Goal: Information Seeking & Learning: Learn about a topic

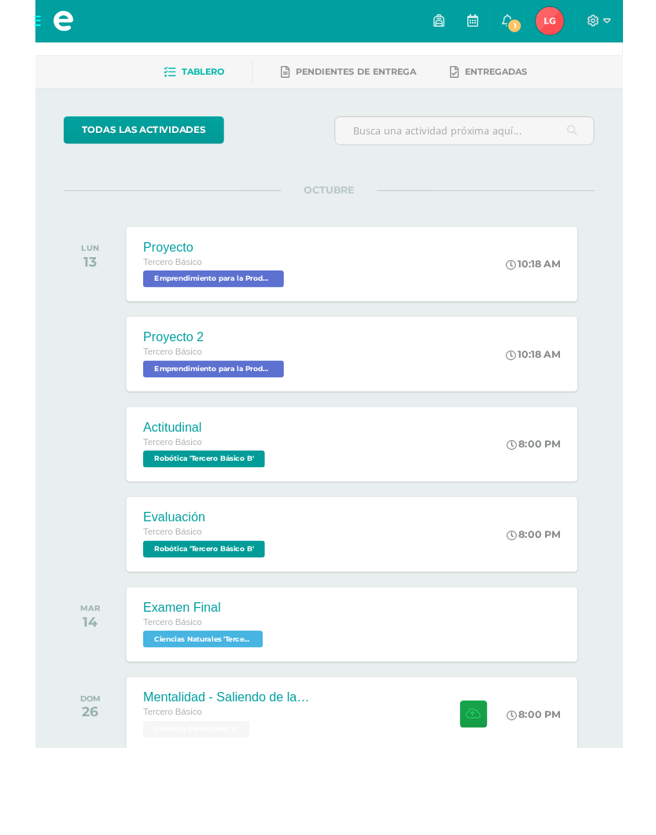
scroll to position [50, 5]
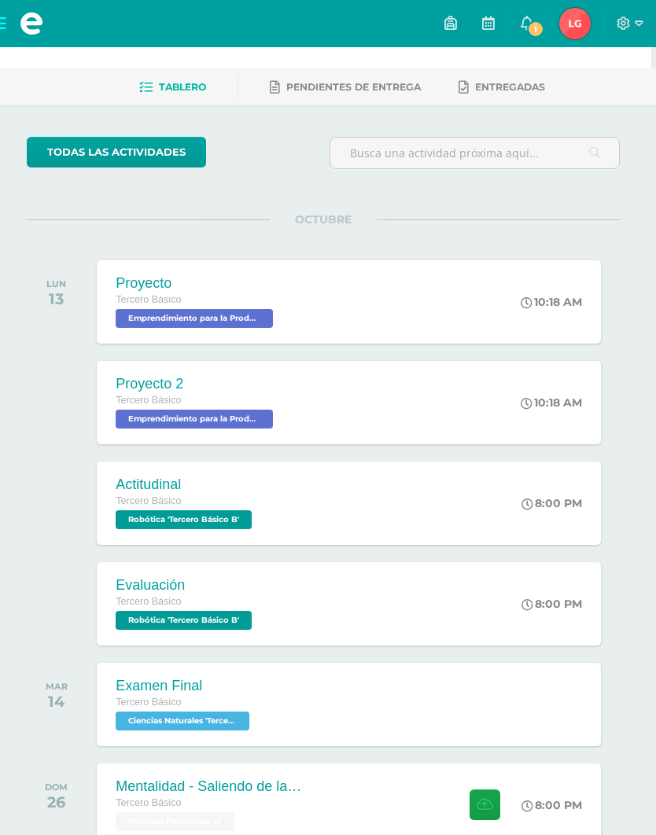
click at [534, 21] on span "1" at bounding box center [535, 28] width 17 height 17
click at [303, 216] on span "OCTUBRE" at bounding box center [323, 219] width 107 height 14
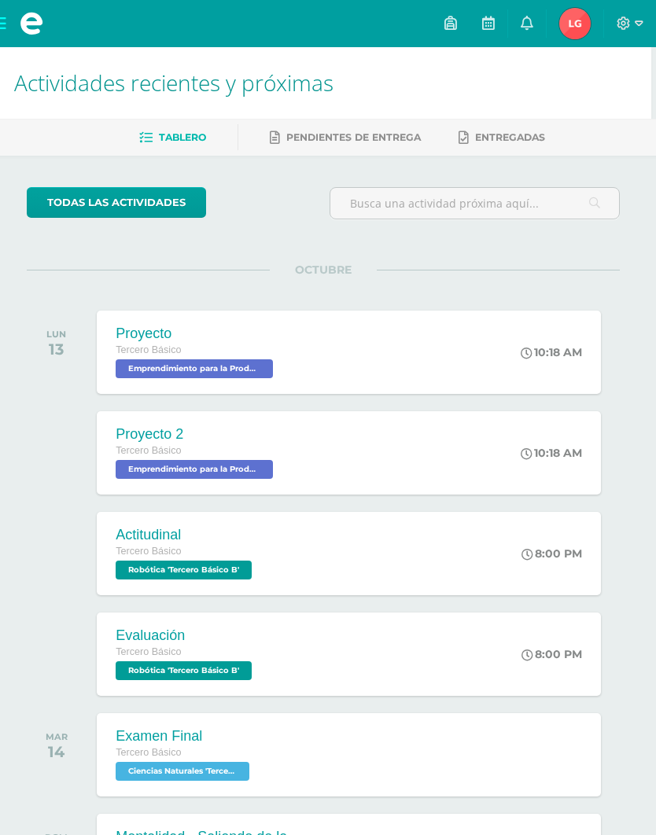
click at [31, 27] on span at bounding box center [32, 24] width 24 height 24
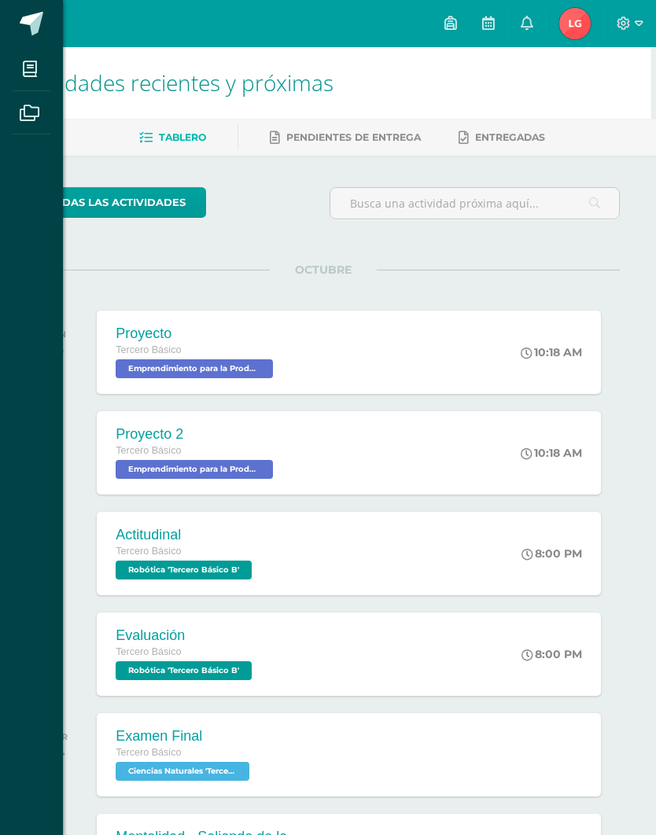
click at [39, 79] on span at bounding box center [30, 68] width 35 height 35
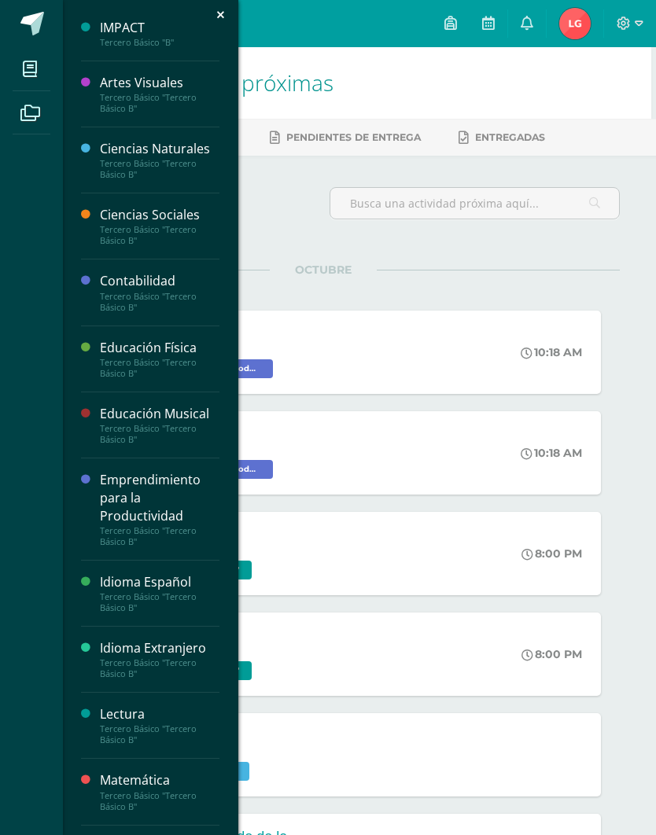
click at [123, 142] on div "Ciencias Naturales" at bounding box center [160, 149] width 120 height 18
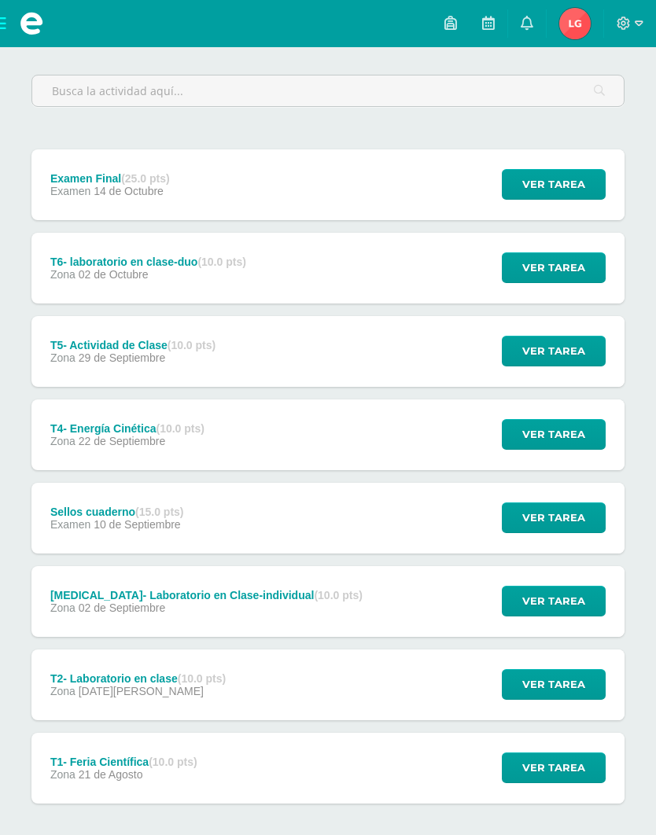
scroll to position [184, 0]
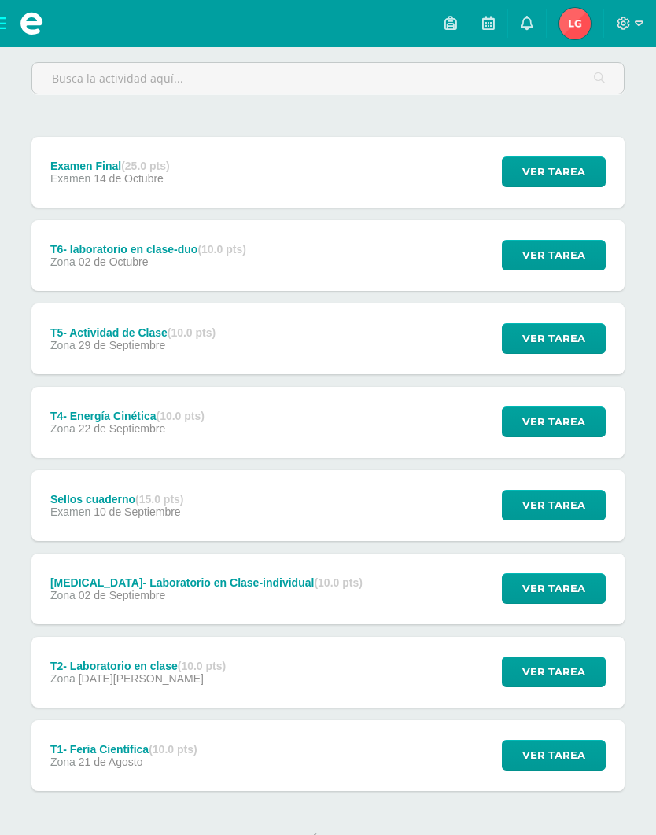
click at [462, 354] on div "T5- Actividad de Clase (10.0 pts) Zona [DATE] Ver tarea T5- Actividad de Clase …" at bounding box center [327, 338] width 593 height 71
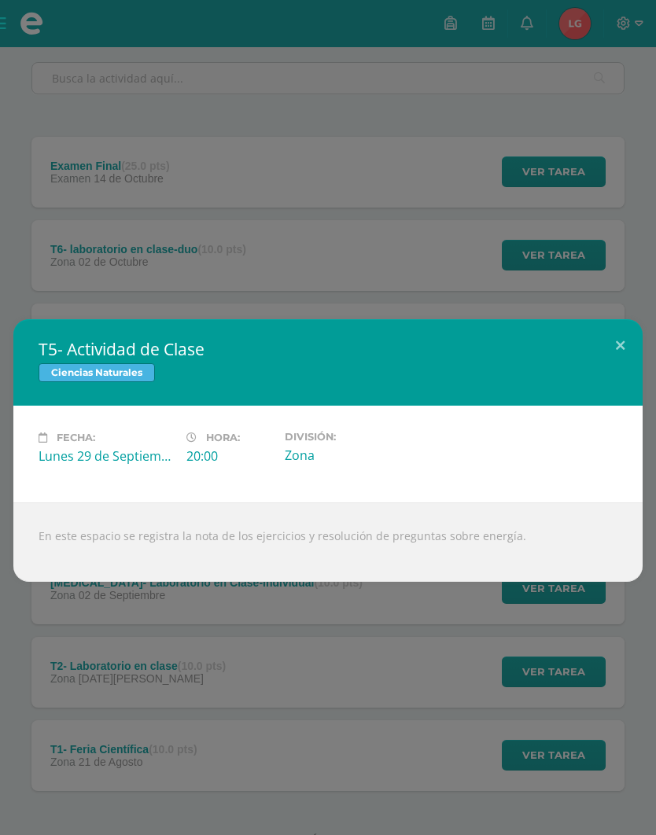
click at [612, 268] on div "T5- Actividad de Clase Ciencias Naturales Fecha: [DATE] Hora: 20:00 División:" at bounding box center [328, 450] width 656 height 901
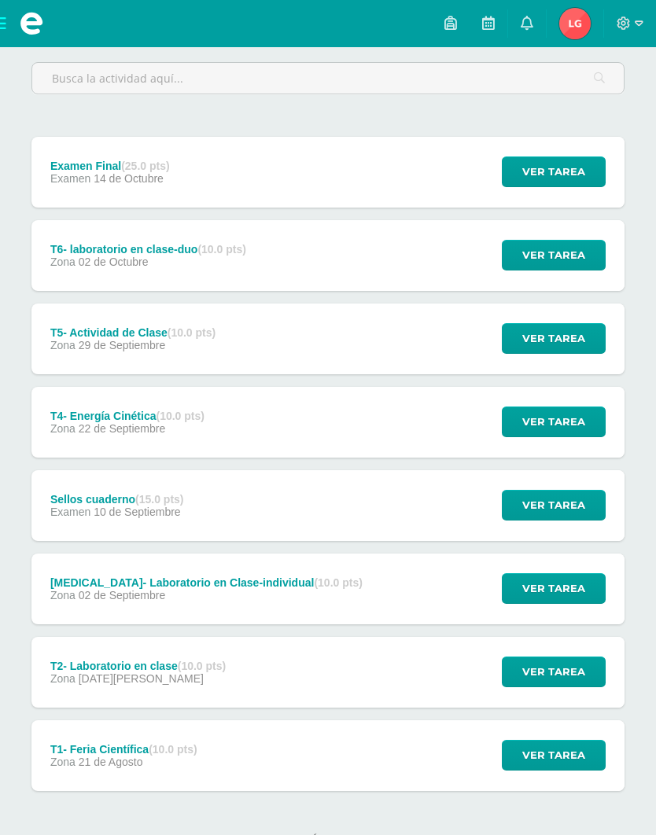
click at [472, 340] on div "T5- Actividad de Clase (10.0 pts) Zona [DATE] Ver tarea T5- Actividad de Clase …" at bounding box center [327, 338] width 593 height 71
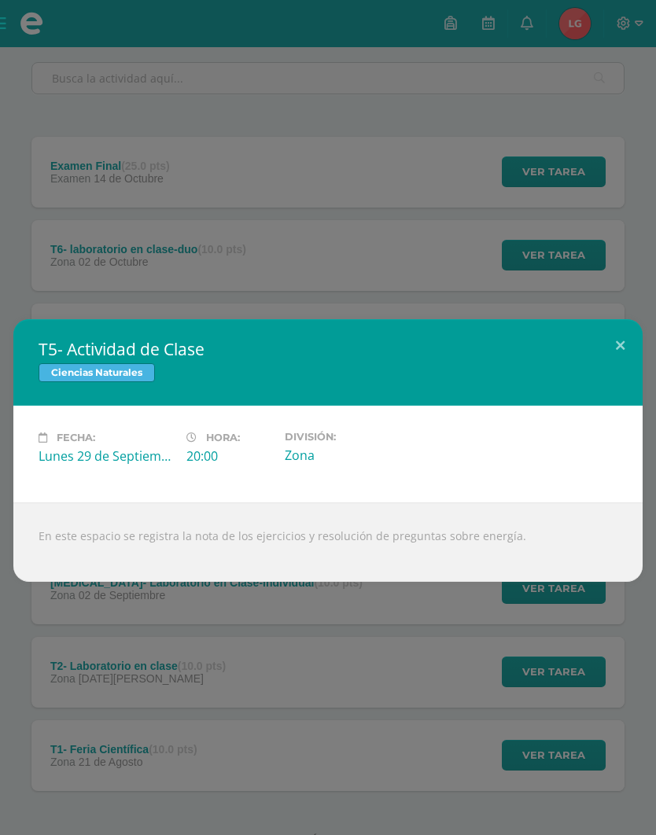
click at [614, 257] on div "T5- Actividad de Clase Ciencias Naturales Fecha: [DATE] Hora: 20:00 División:" at bounding box center [328, 450] width 656 height 901
